Goal: Task Accomplishment & Management: Manage account settings

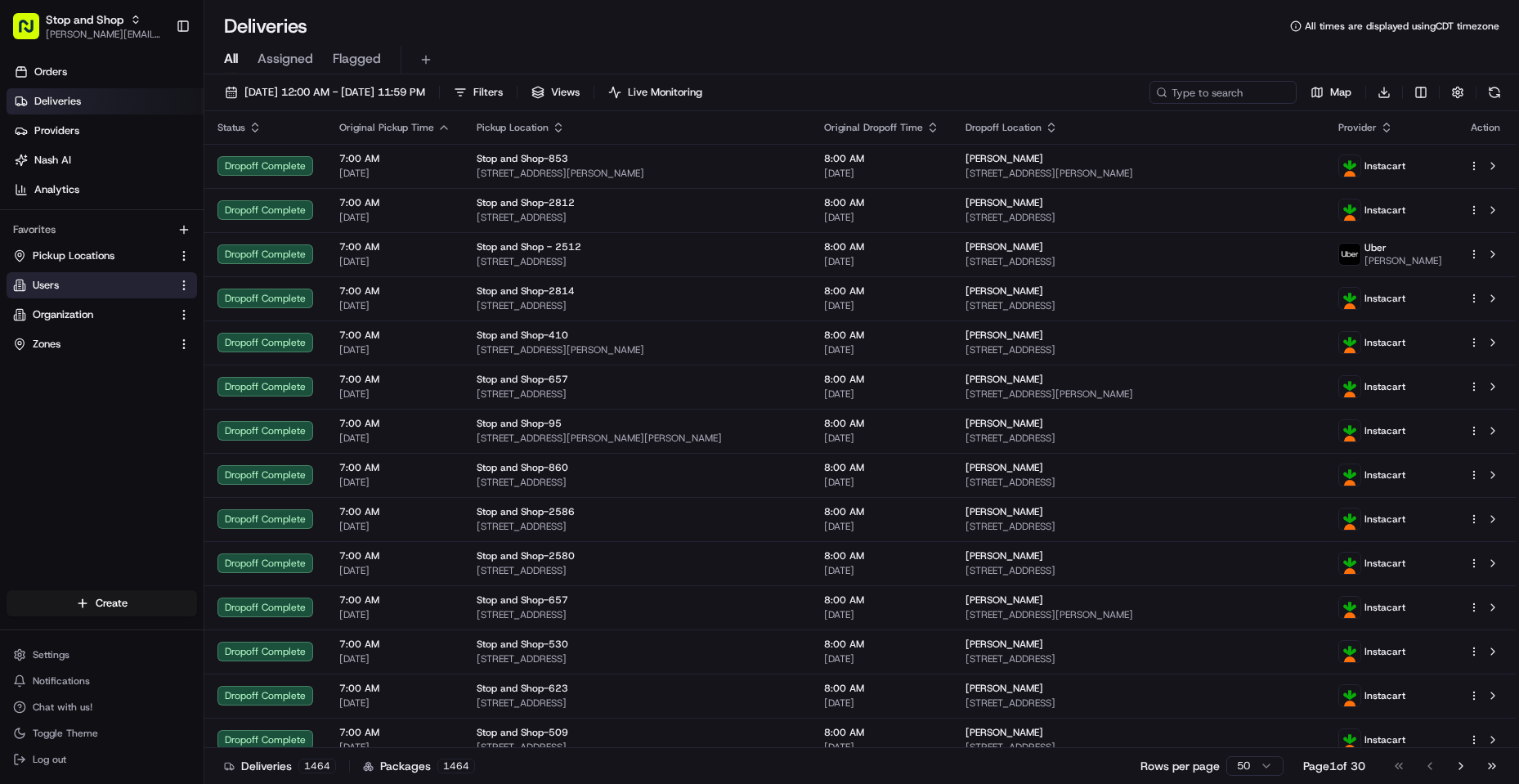
click at [96, 295] on button "Users" at bounding box center [102, 285] width 191 height 26
click at [98, 283] on link "Users" at bounding box center [91, 286] width 157 height 15
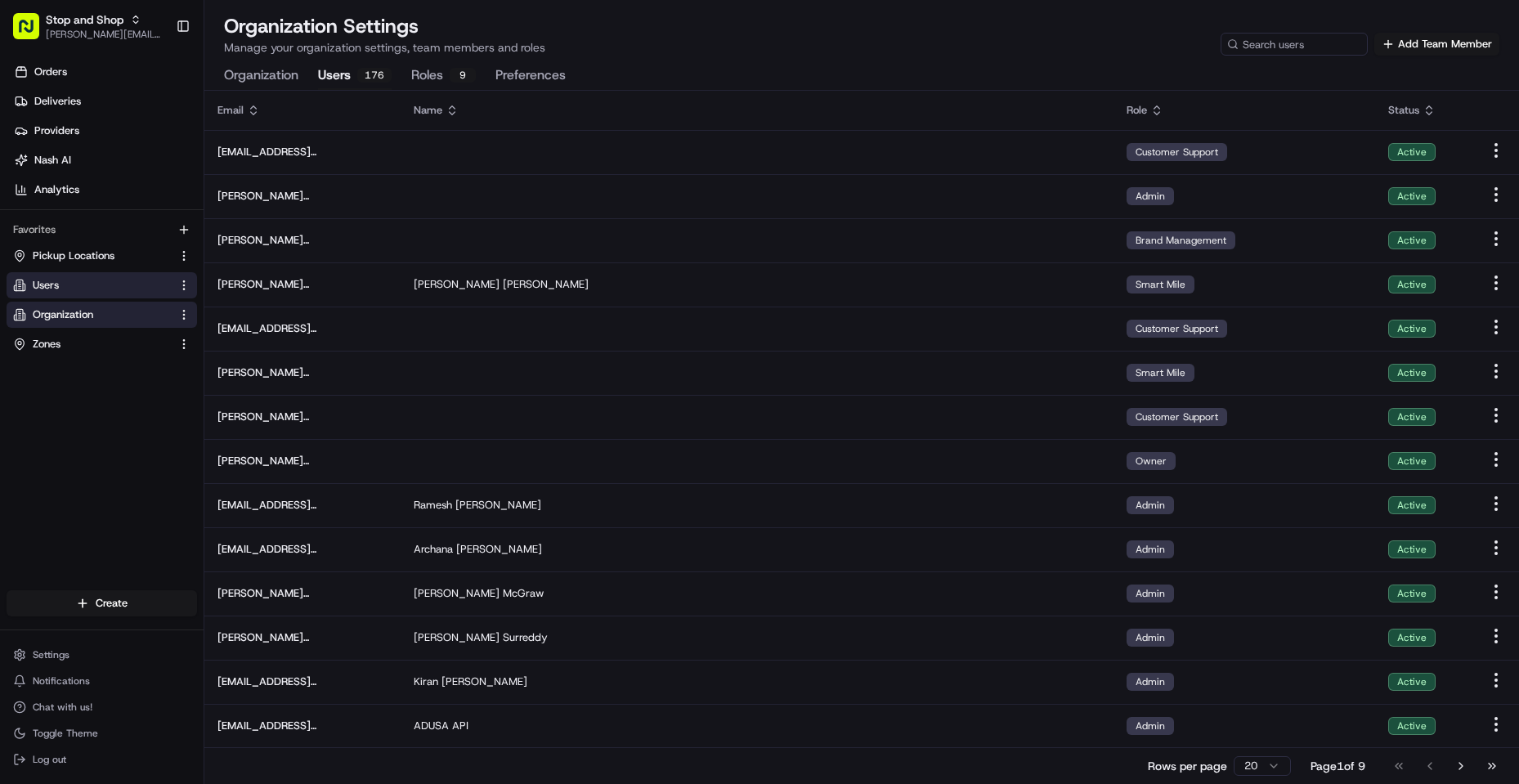
click at [907, 38] on div "Organization Settings Manage your organization settings, team members and roles…" at bounding box center [862, 34] width 1276 height 43
click at [76, 345] on link "Zones" at bounding box center [91, 345] width 157 height 15
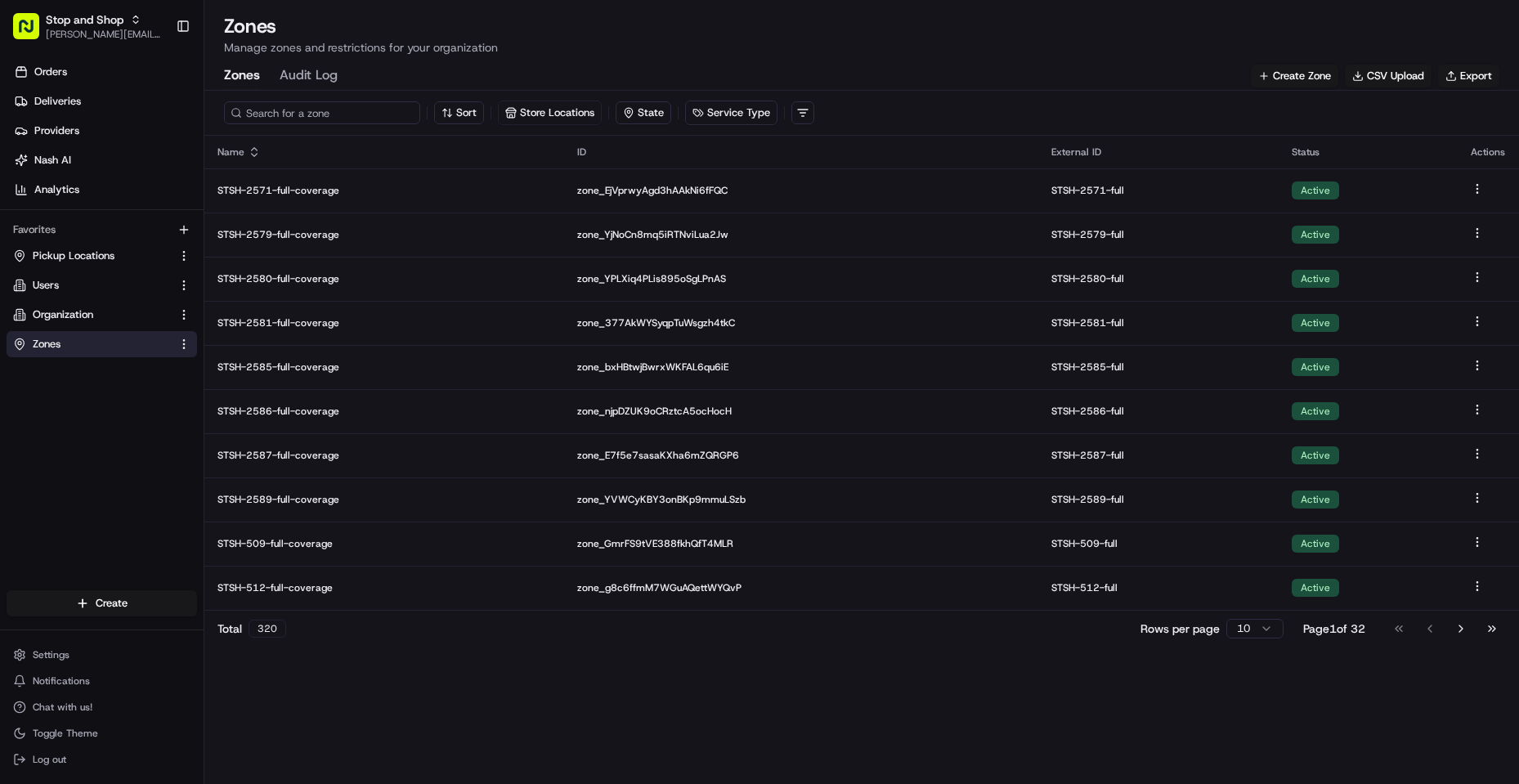
click at [334, 109] on input at bounding box center [322, 113] width 197 height 23
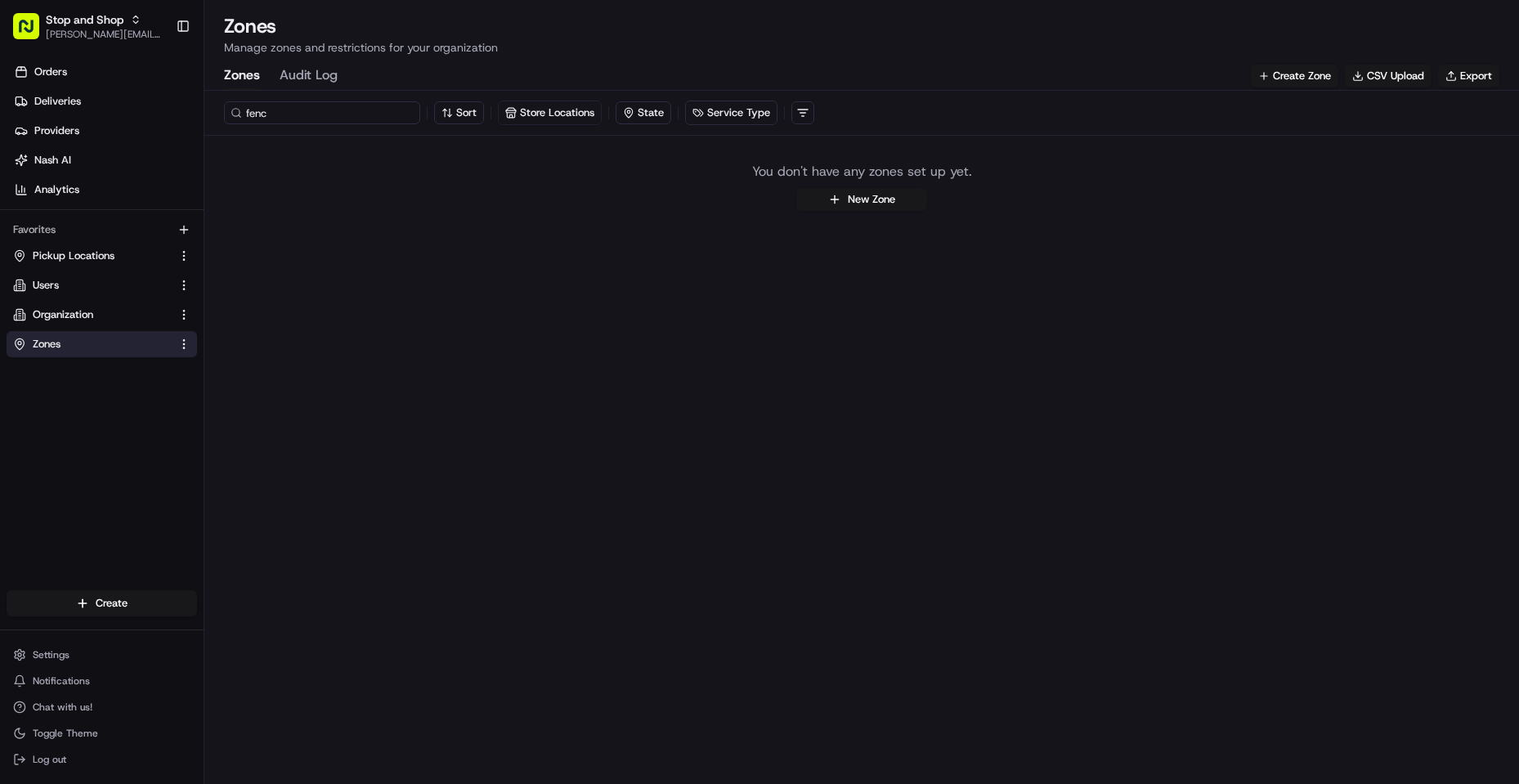
type input "fence"
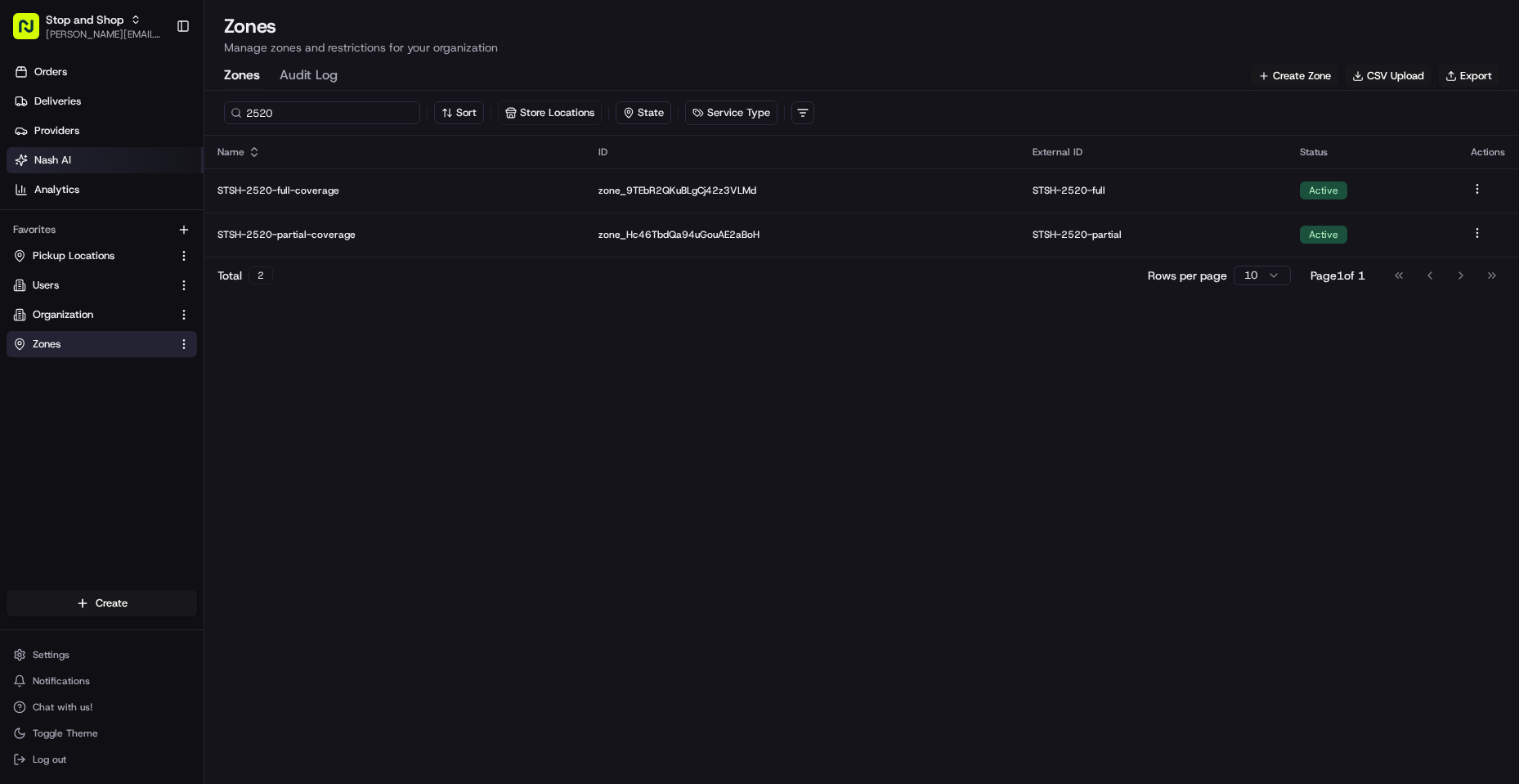
drag, startPoint x: 327, startPoint y: 119, endPoint x: 21, endPoint y: 159, distance: 308.6
click at [30, 153] on div "Stop and Shop [PERSON_NAME][EMAIL_ADDRESS][DOMAIN_NAME] Toggle Sidebar Orders D…" at bounding box center [759, 392] width 1519 height 784
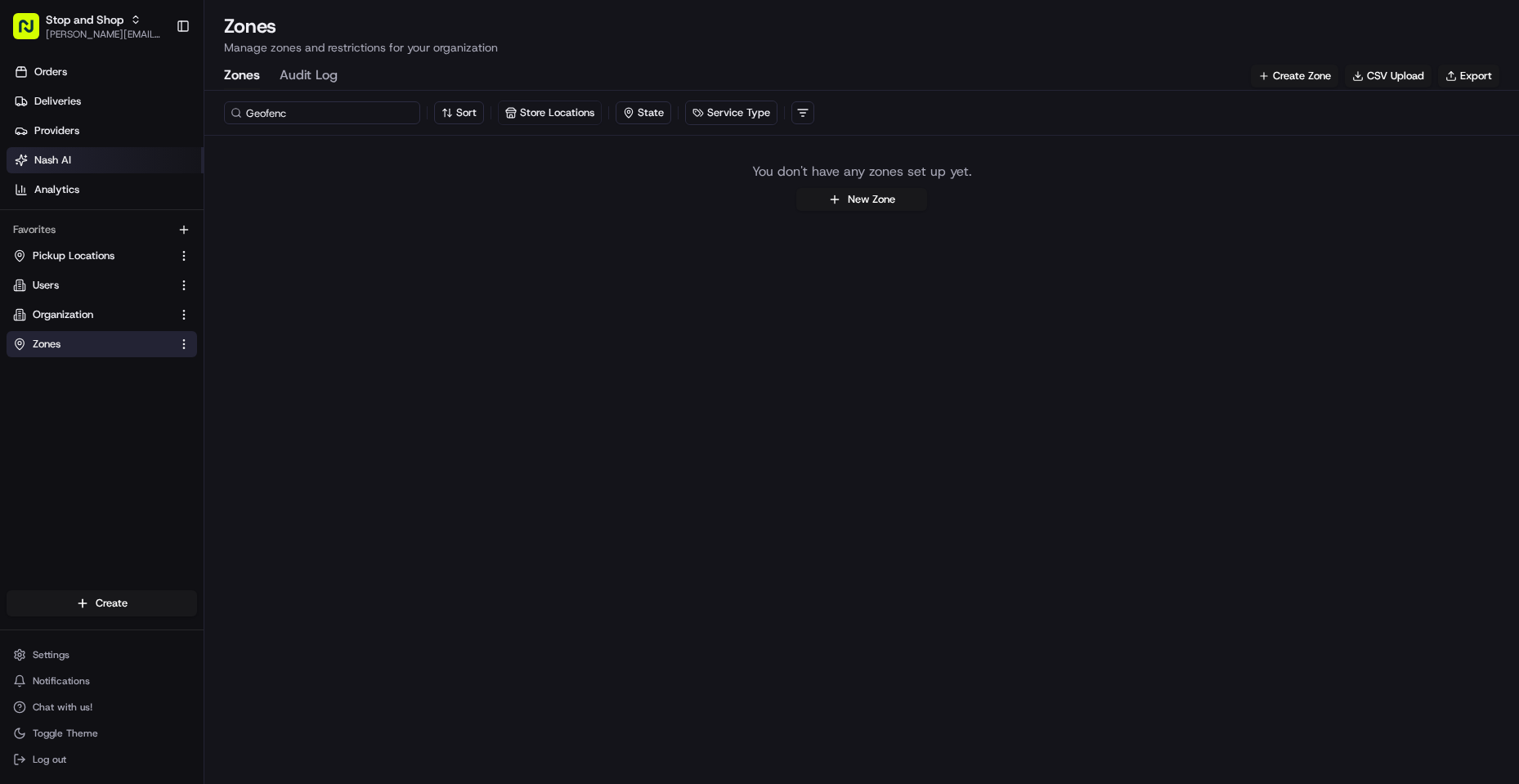
type input "Geofence"
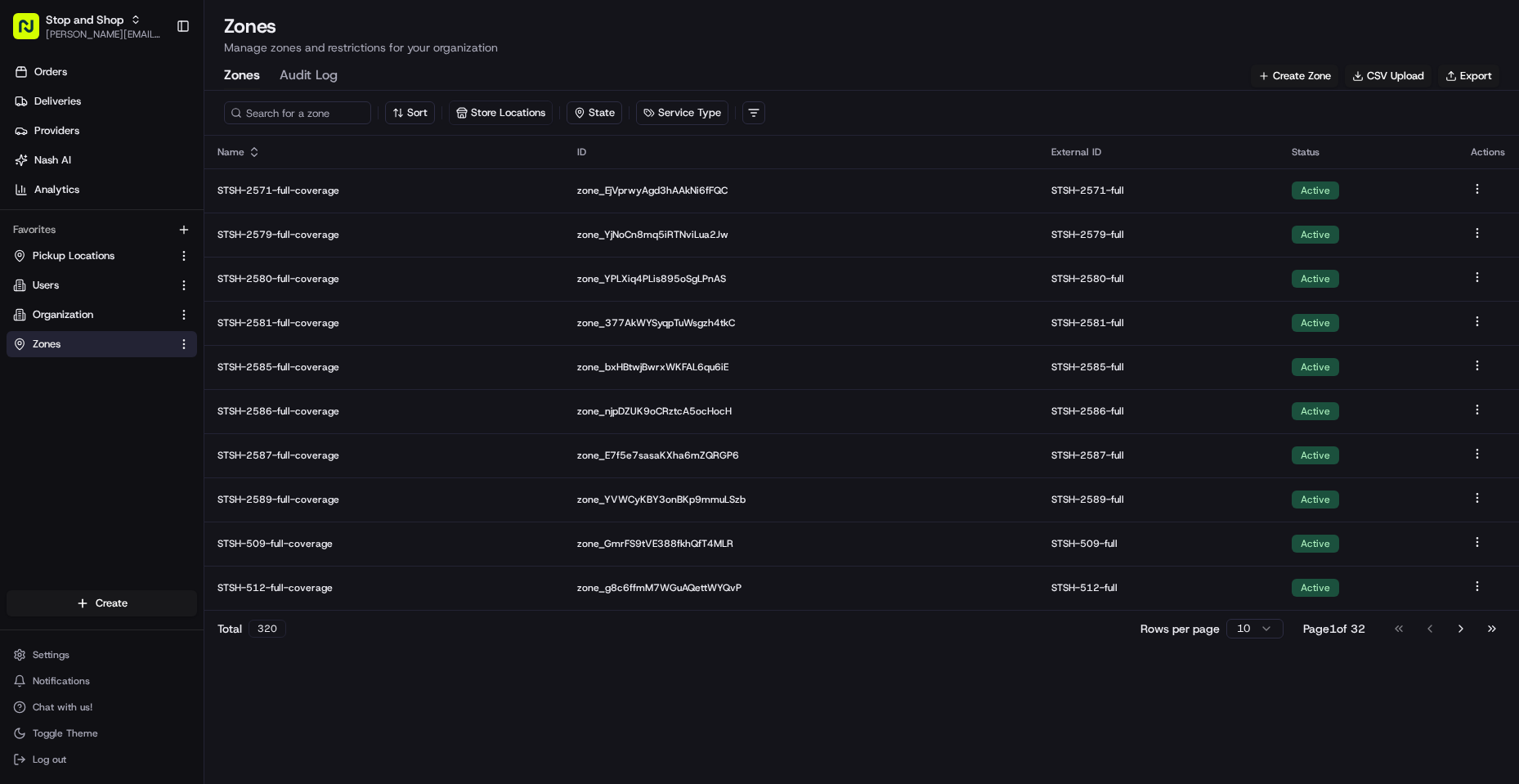
click at [1263, 615] on div "Total 320 Rows per page 10 Page 1 of 32 Go to first page Go to previous page Go…" at bounding box center [862, 629] width 1315 height 37
click at [1261, 620] on html "Stop and Shop [PERSON_NAME][EMAIL_ADDRESS][DOMAIN_NAME] Toggle Sidebar Orders D…" at bounding box center [759, 392] width 1519 height 784
drag, startPoint x: 1245, startPoint y: 600, endPoint x: 1444, endPoint y: 578, distance: 200.2
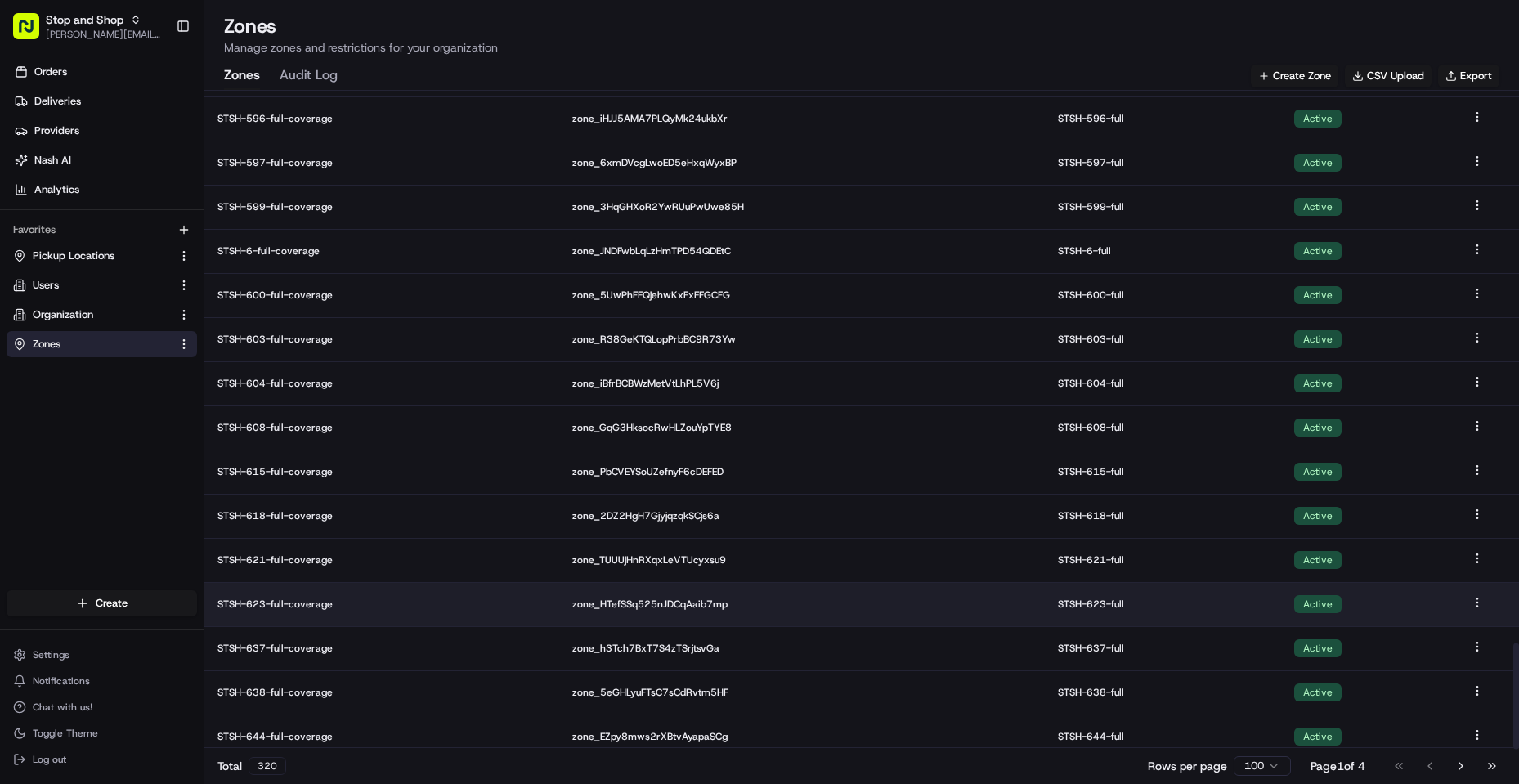
scroll to position [3836, 0]
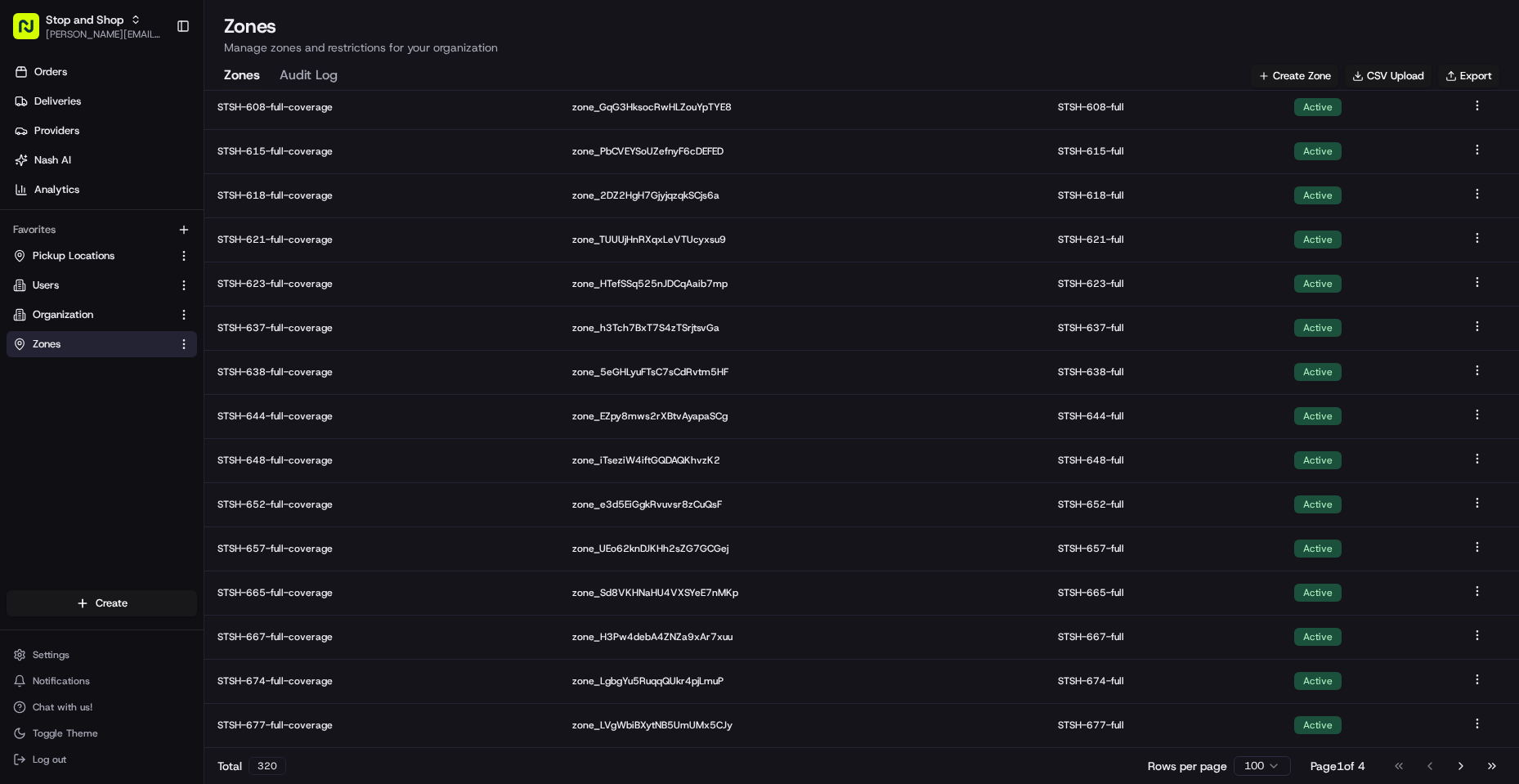
drag, startPoint x: 1458, startPoint y: 763, endPoint x: 1472, endPoint y: 743, distance: 24.4
click at [1458, 761] on button "Go to next page" at bounding box center [1461, 765] width 28 height 23
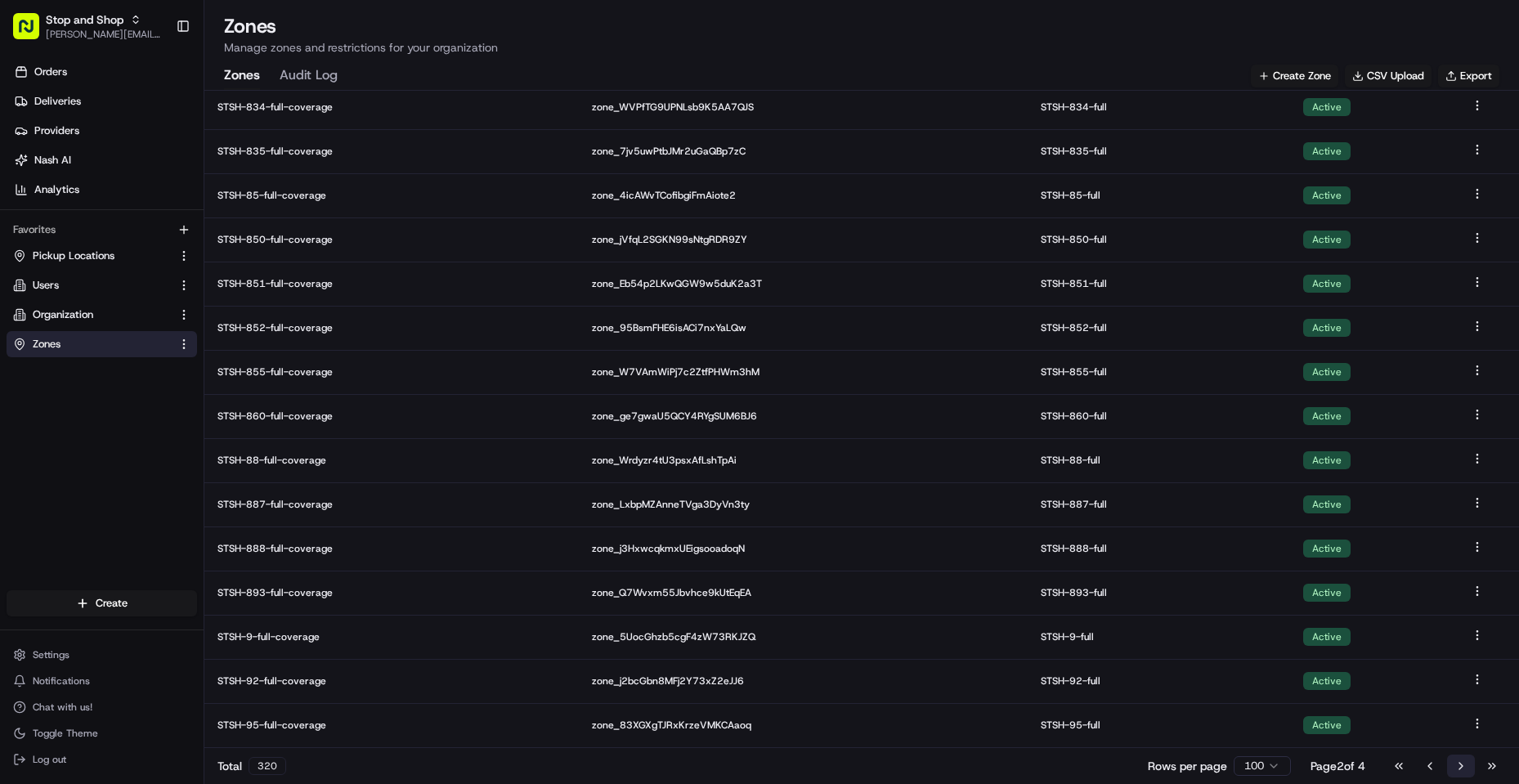
click at [1458, 765] on button "Go to next page" at bounding box center [1461, 765] width 28 height 23
click at [1461, 760] on button "Go to next page" at bounding box center [1461, 765] width 28 height 23
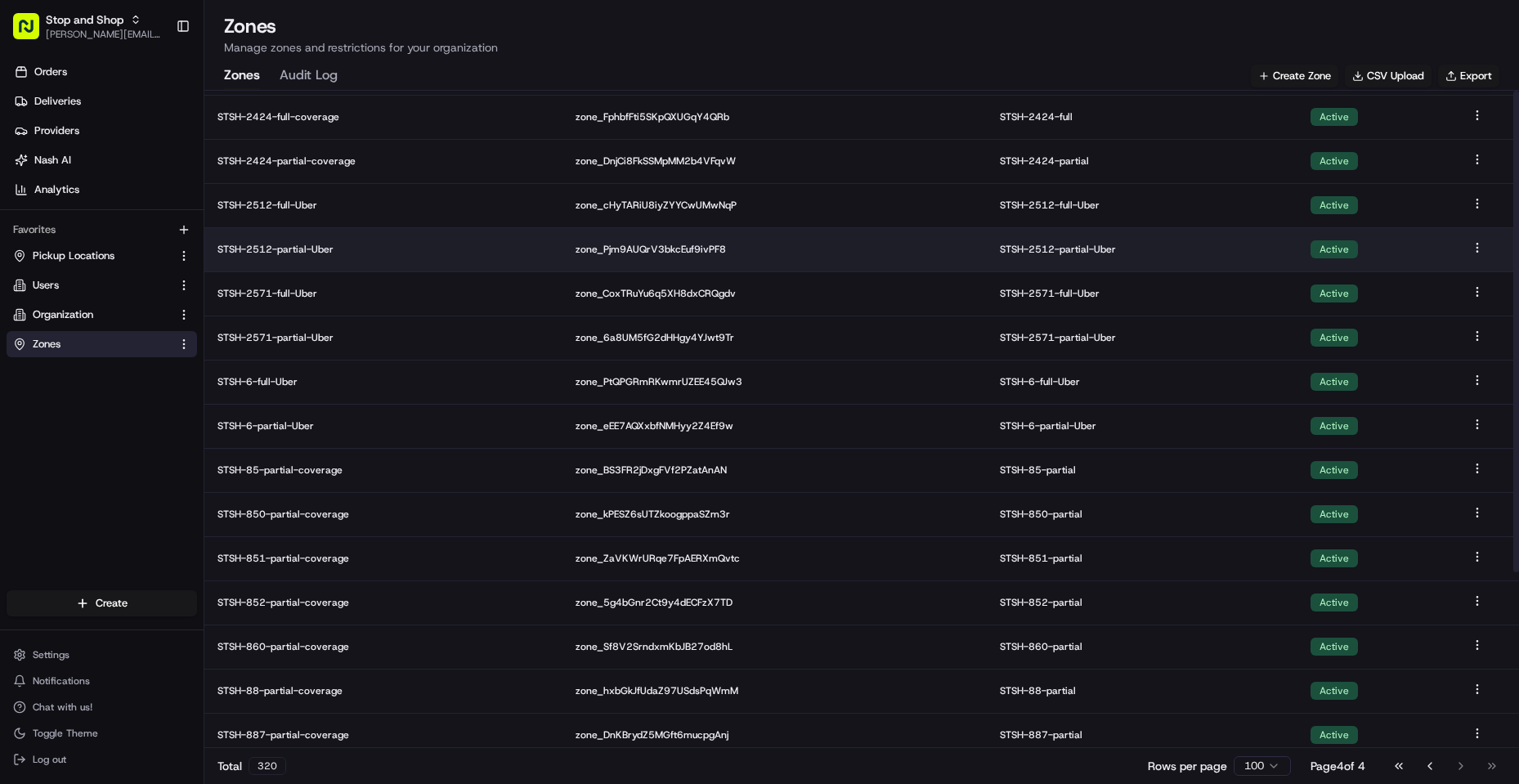
scroll to position [0, 0]
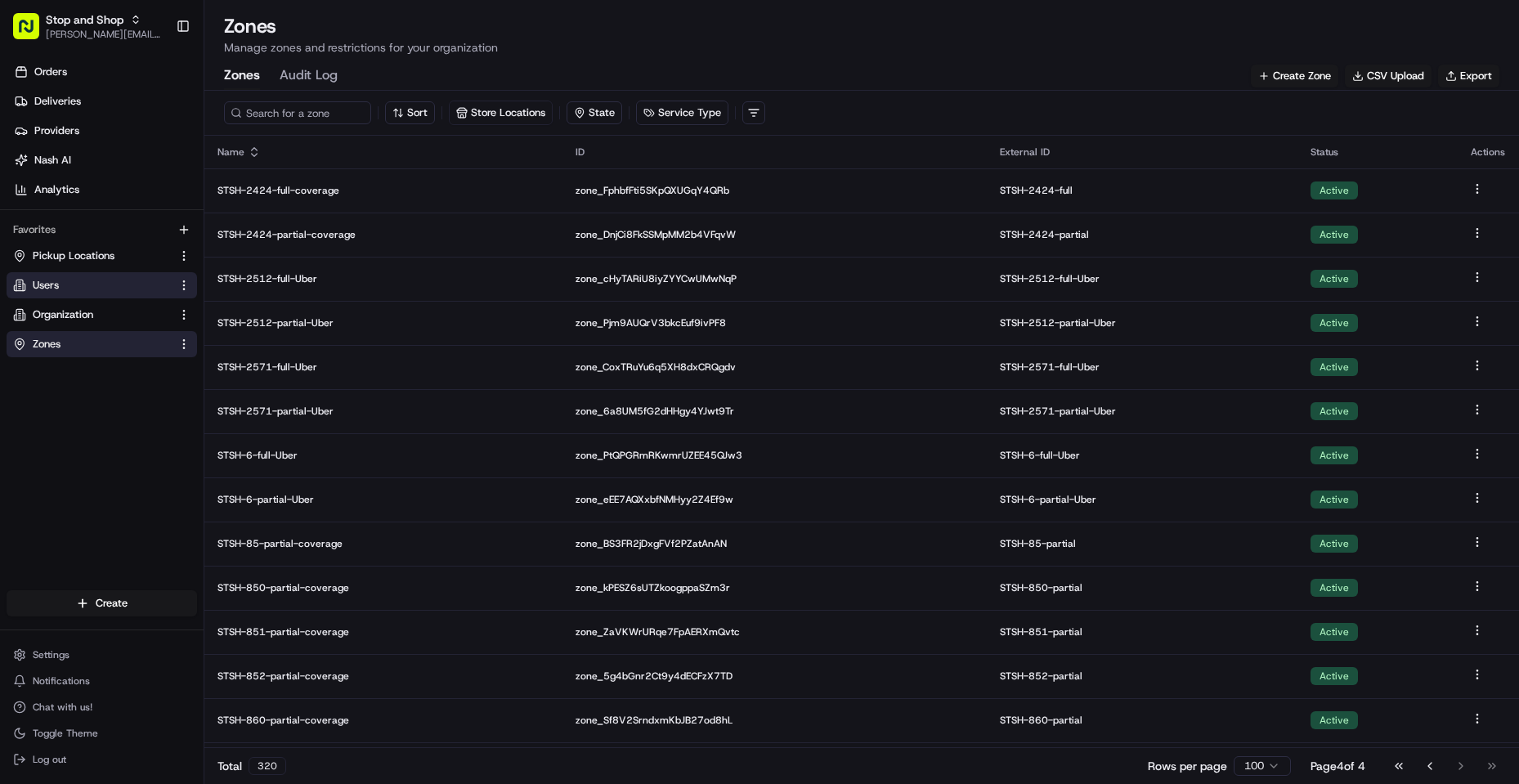
drag, startPoint x: 109, startPoint y: 313, endPoint x: 117, endPoint y: 294, distance: 20.6
click at [107, 313] on link "Organization" at bounding box center [91, 315] width 157 height 15
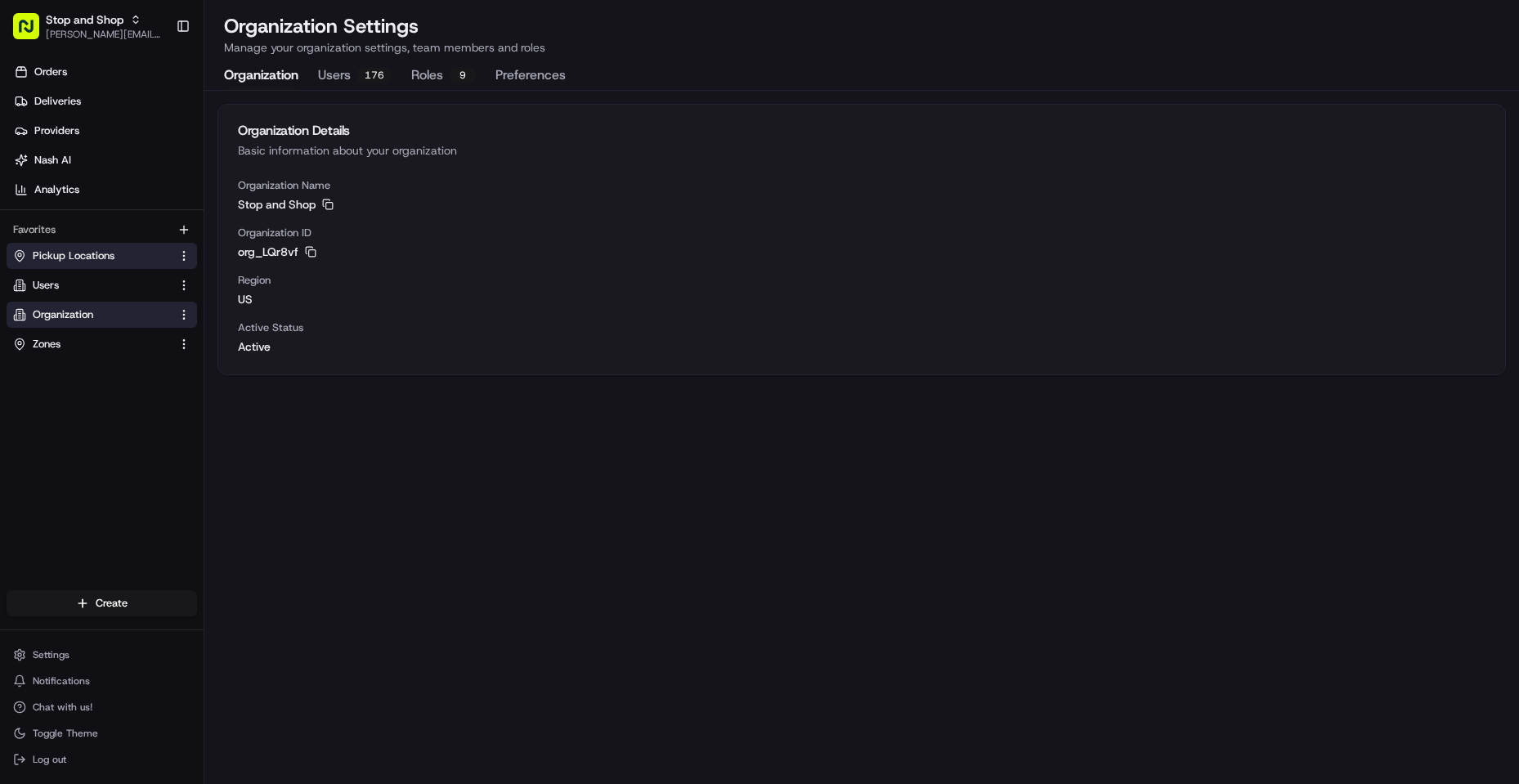
click at [88, 245] on button "Pickup Locations" at bounding box center [102, 256] width 191 height 26
click at [75, 251] on span "Pickup Locations" at bounding box center [74, 256] width 82 height 15
